Goal: Information Seeking & Learning: Learn about a topic

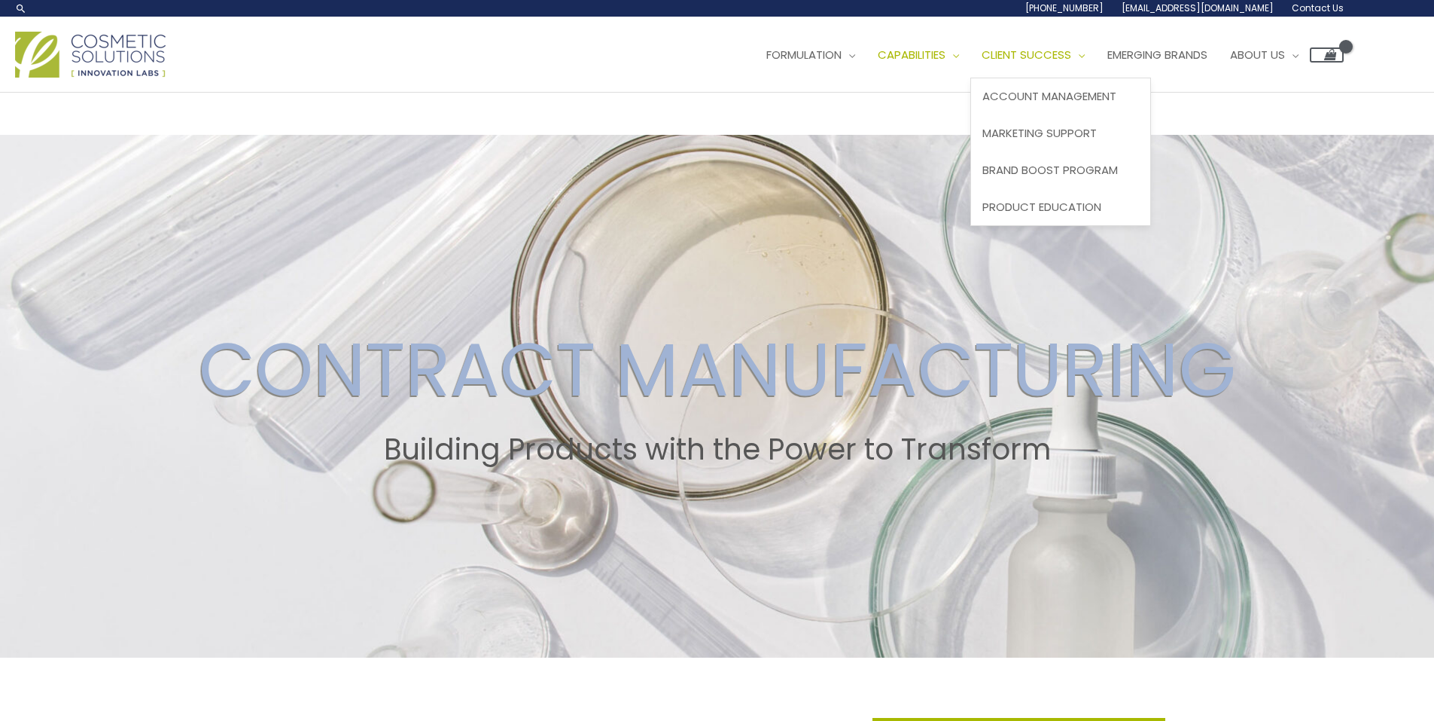
click at [1059, 53] on span "Client Success" at bounding box center [1027, 55] width 90 height 16
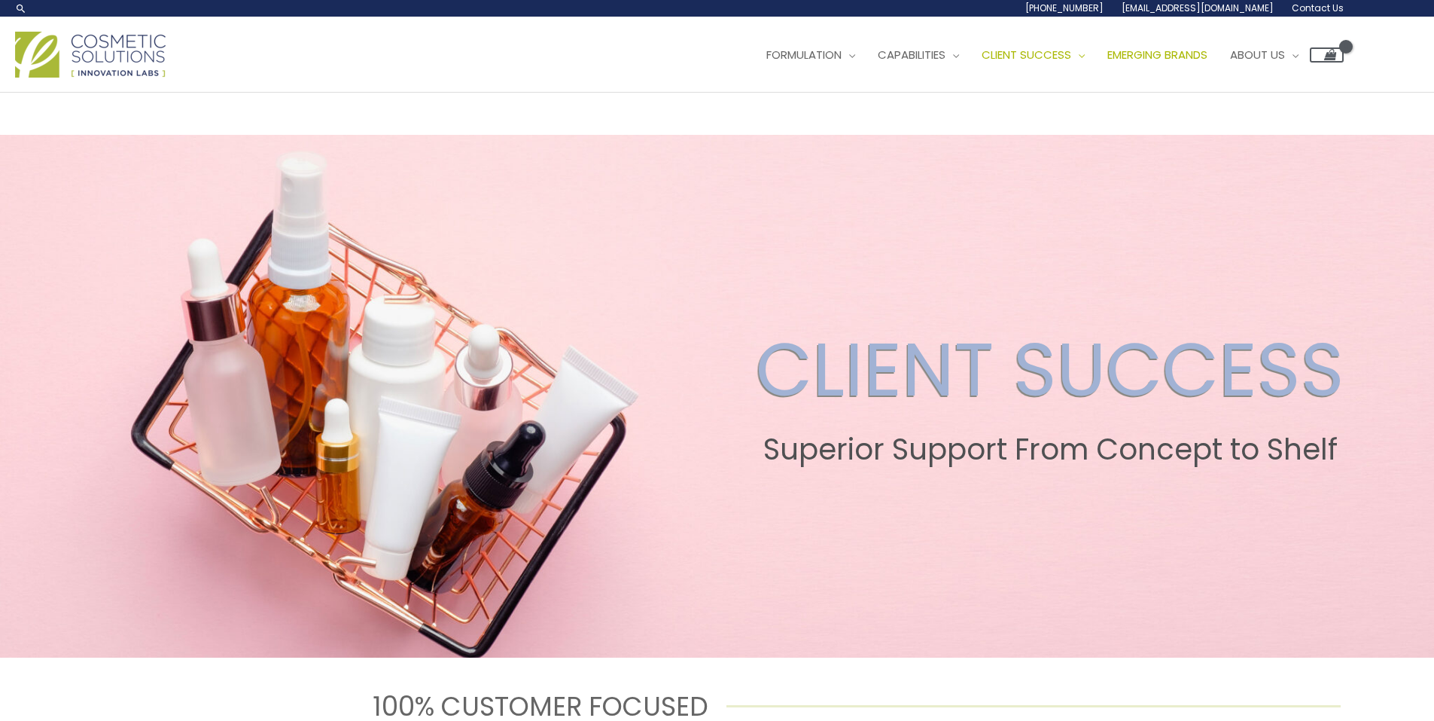
click at [1187, 47] on span "Emerging Brands" at bounding box center [1158, 55] width 100 height 16
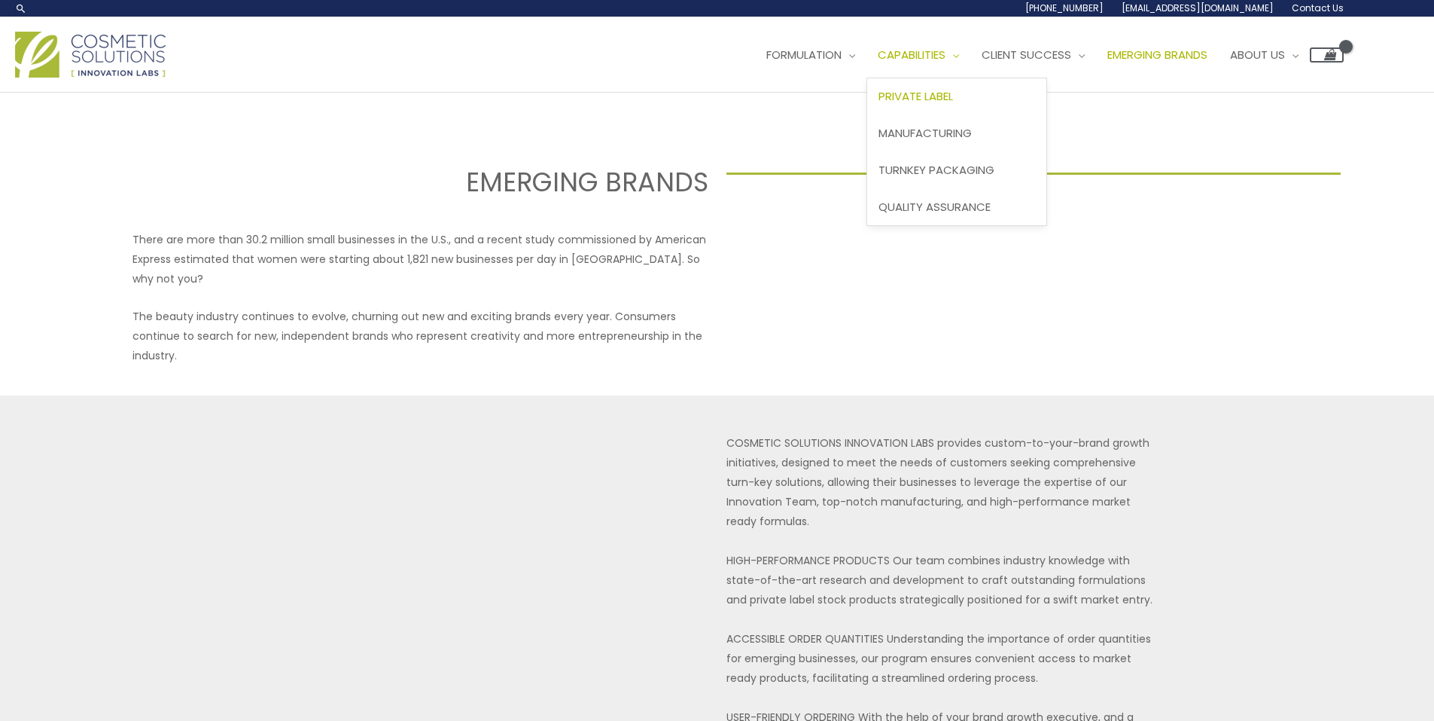
click at [951, 102] on span "Private Label" at bounding box center [916, 96] width 75 height 16
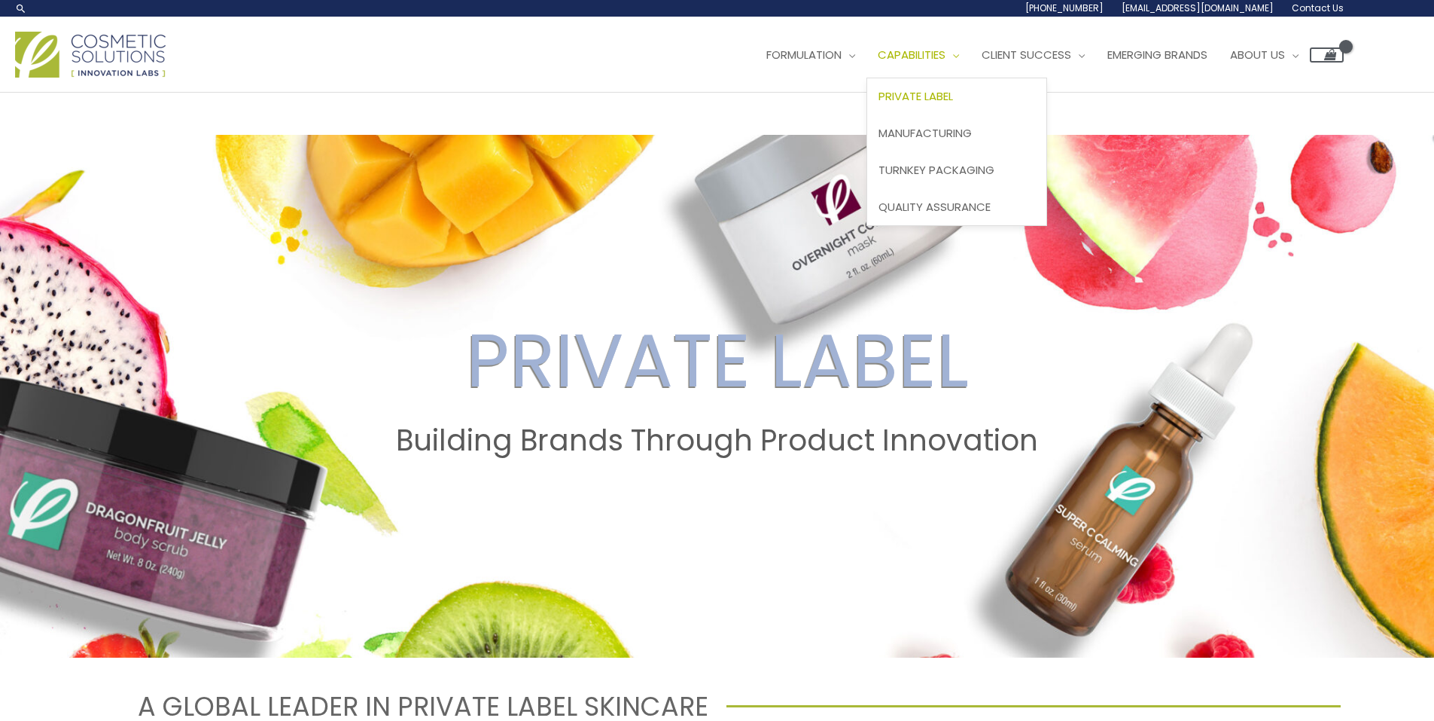
click at [946, 92] on span "Private Label" at bounding box center [916, 96] width 75 height 16
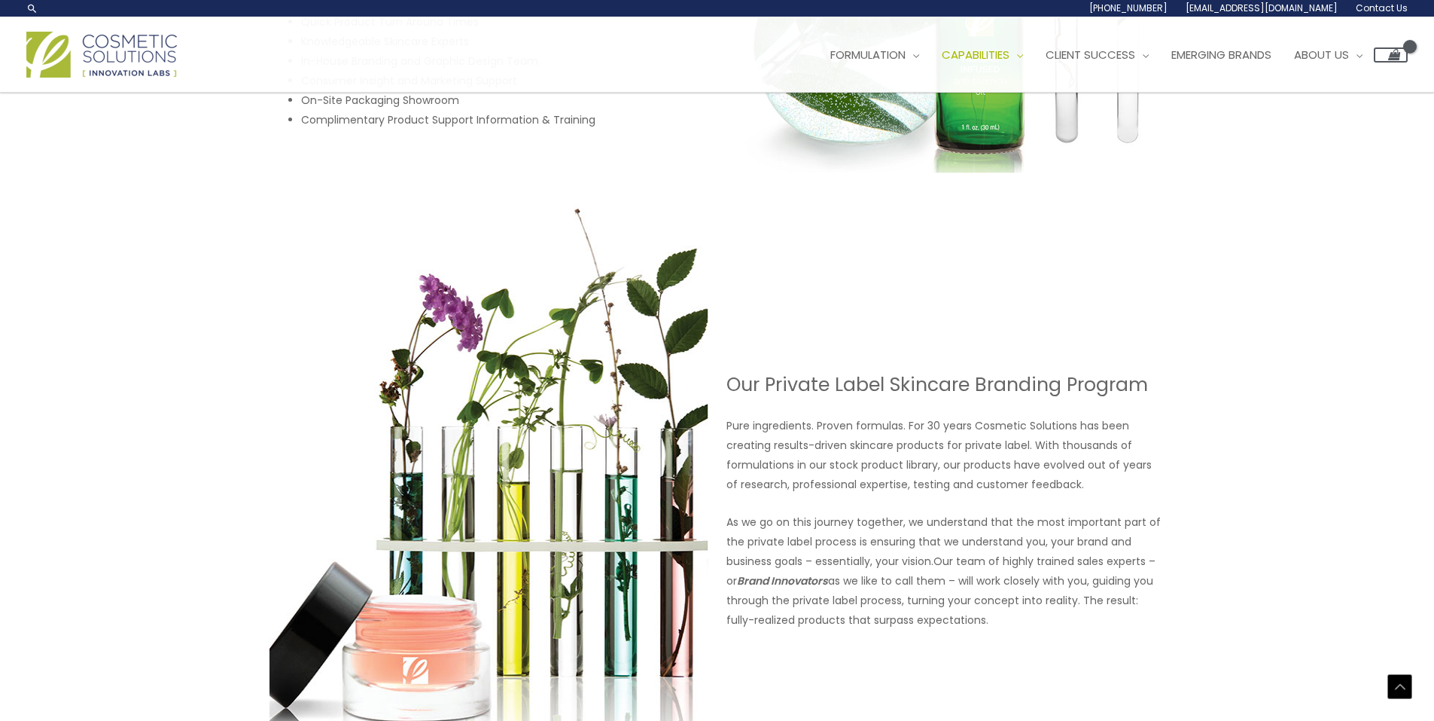
scroll to position [452, 0]
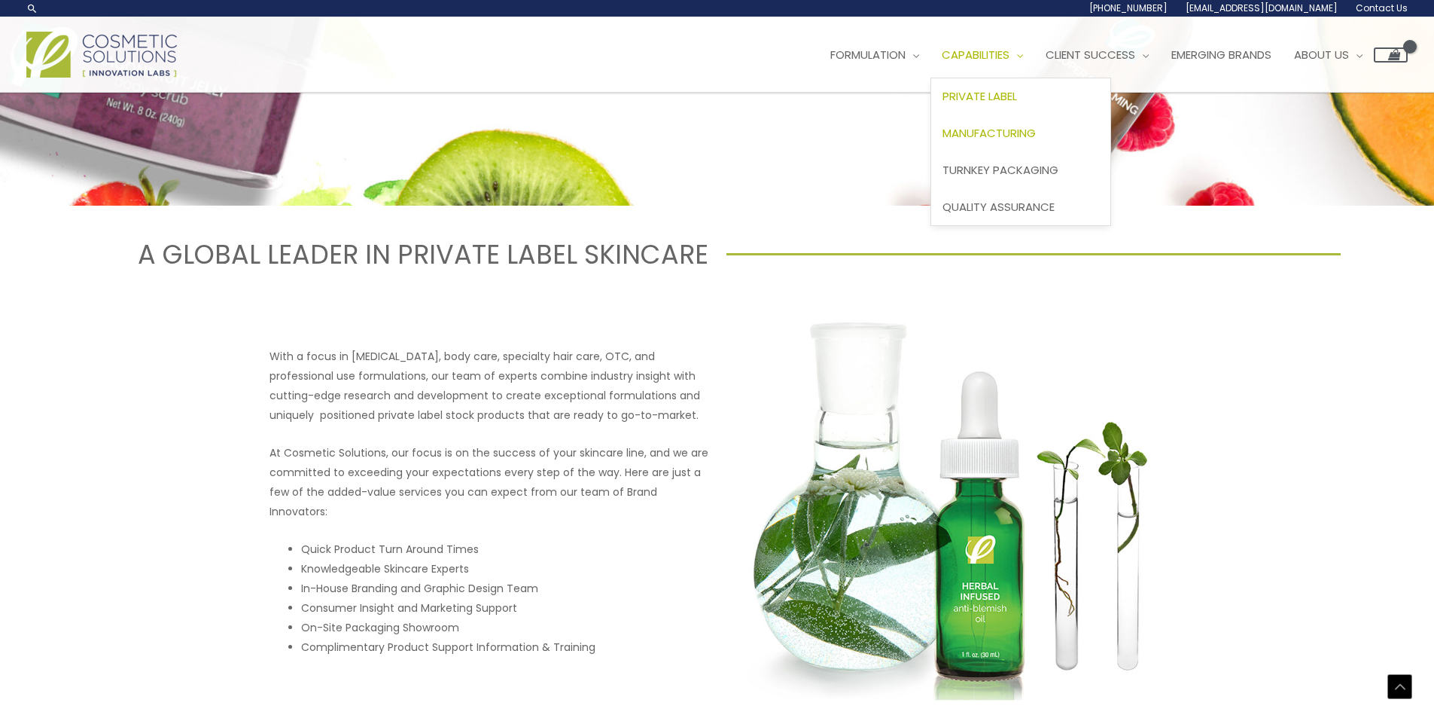
click at [1003, 129] on span "Manufacturing" at bounding box center [989, 133] width 93 height 16
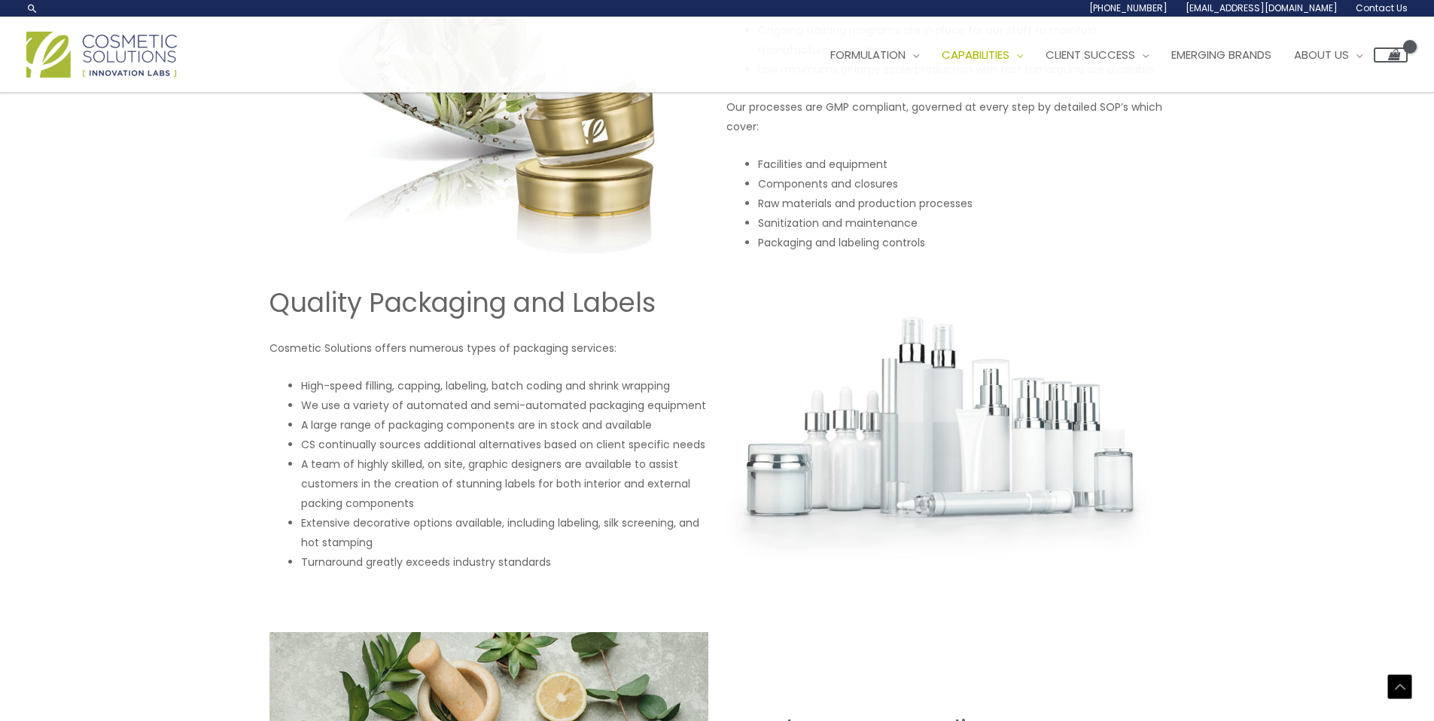
scroll to position [914, 0]
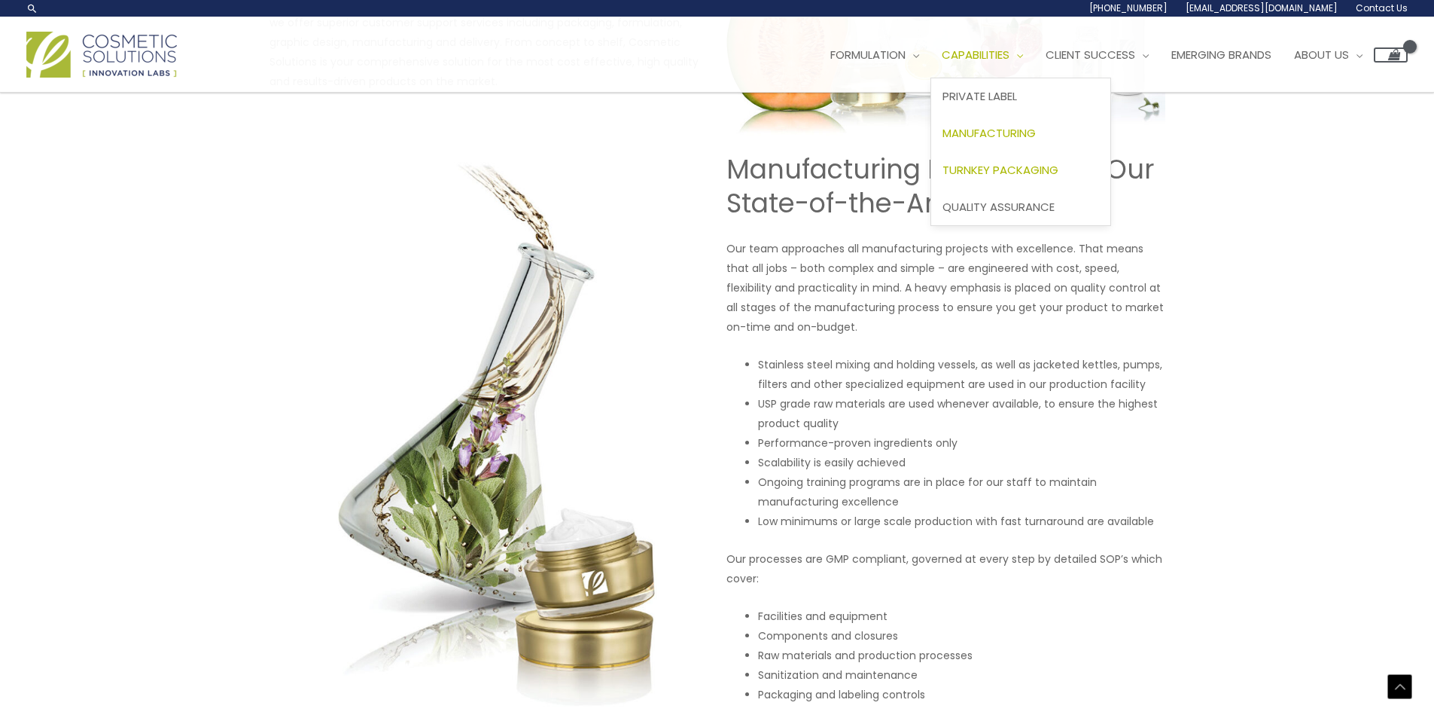
click at [1018, 172] on span "Turnkey Packaging" at bounding box center [1001, 170] width 116 height 16
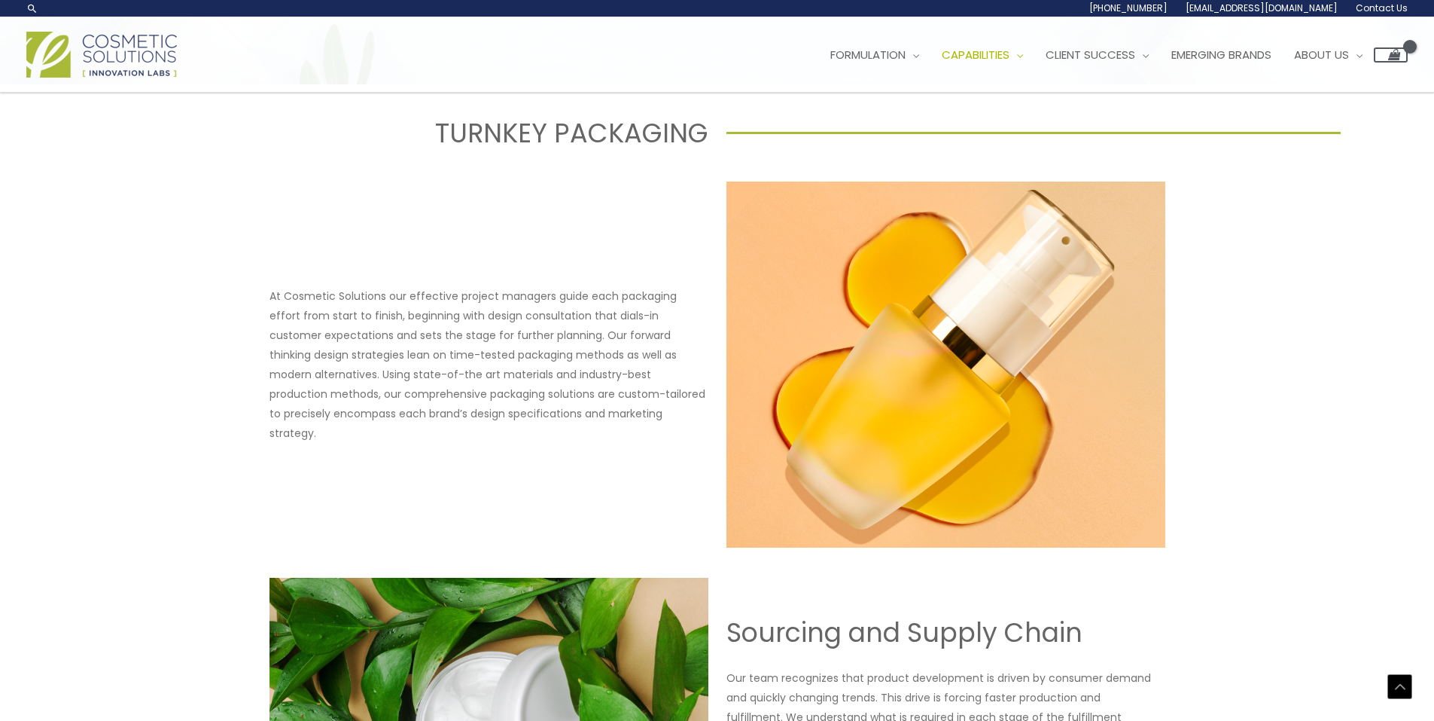
scroll to position [197, 0]
